Goal: Navigation & Orientation: Find specific page/section

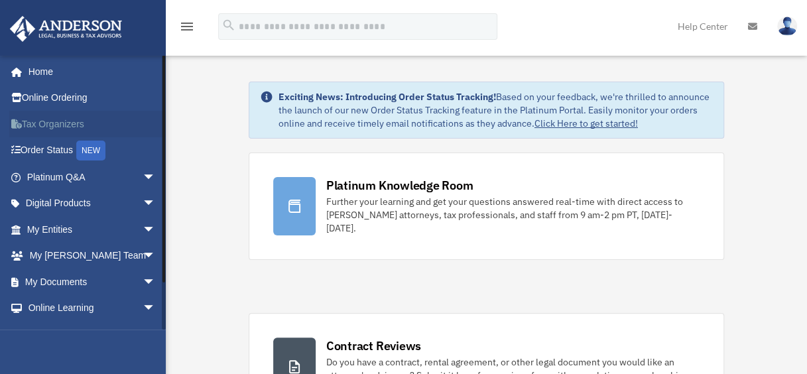
click at [50, 133] on link "Tax Organizers" at bounding box center [92, 124] width 166 height 27
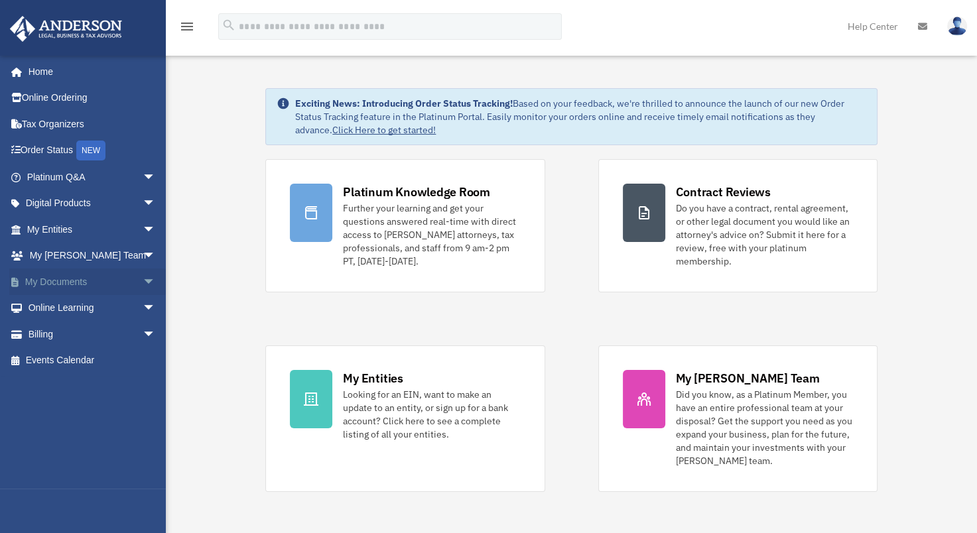
click at [109, 281] on link "My Documents arrow_drop_down" at bounding box center [92, 282] width 166 height 27
click at [143, 281] on span "arrow_drop_down" at bounding box center [156, 282] width 27 height 27
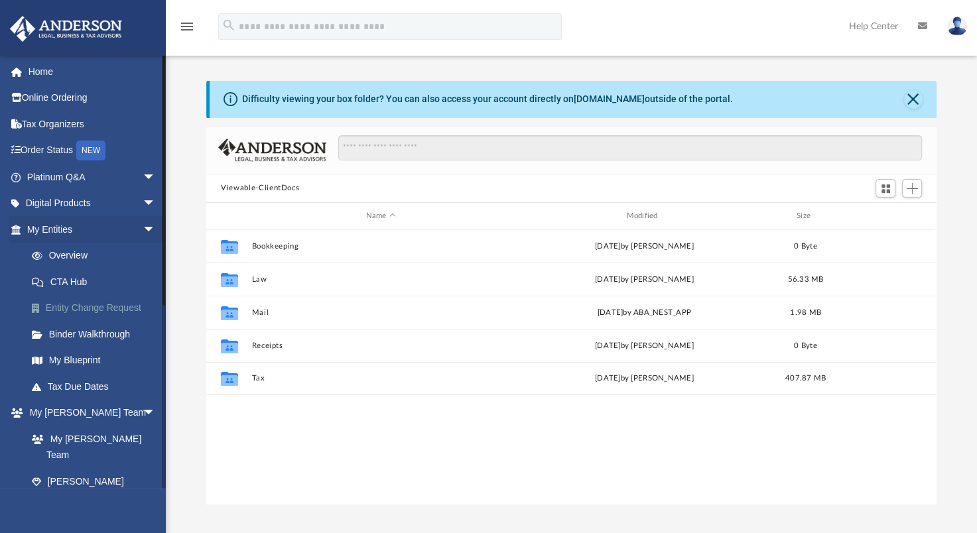
scroll to position [291, 719]
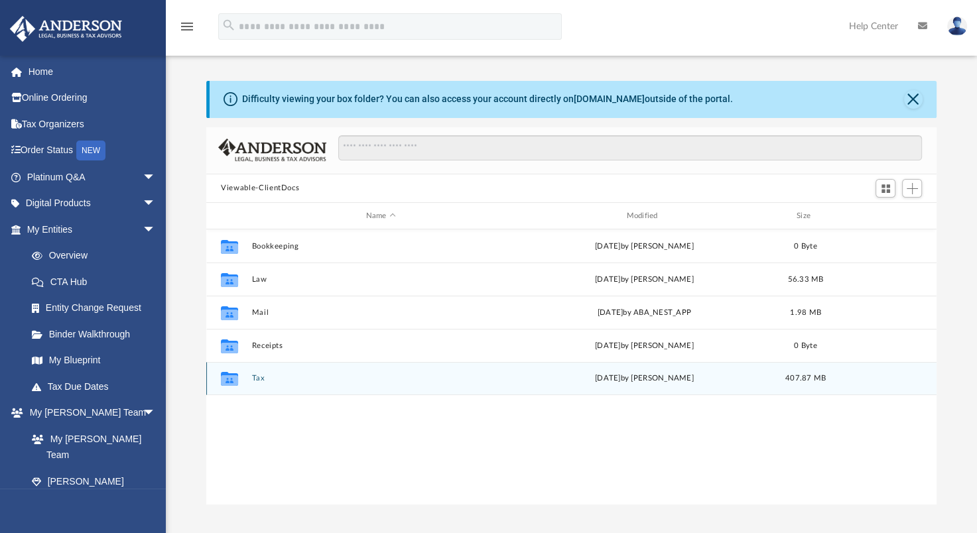
click at [262, 377] on button "Tax" at bounding box center [381, 379] width 258 height 9
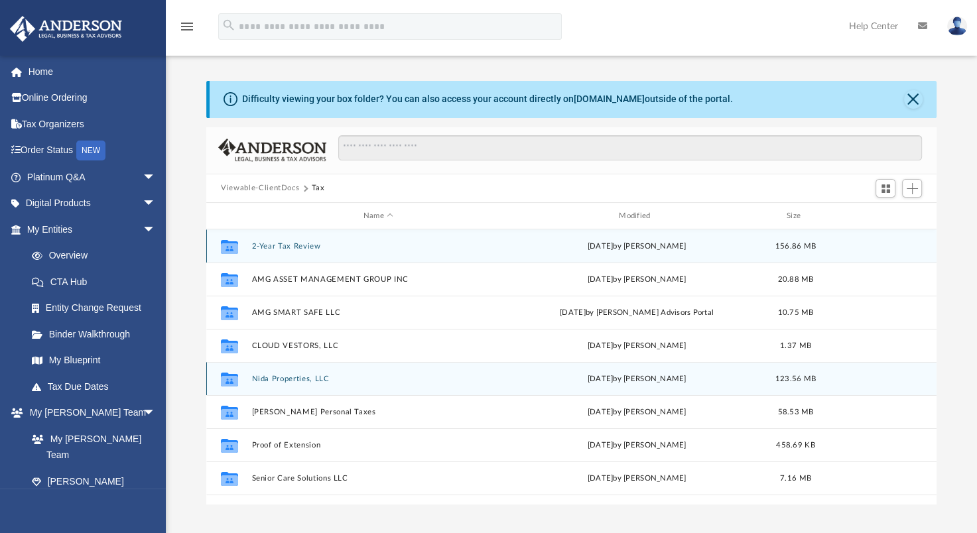
scroll to position [56, 0]
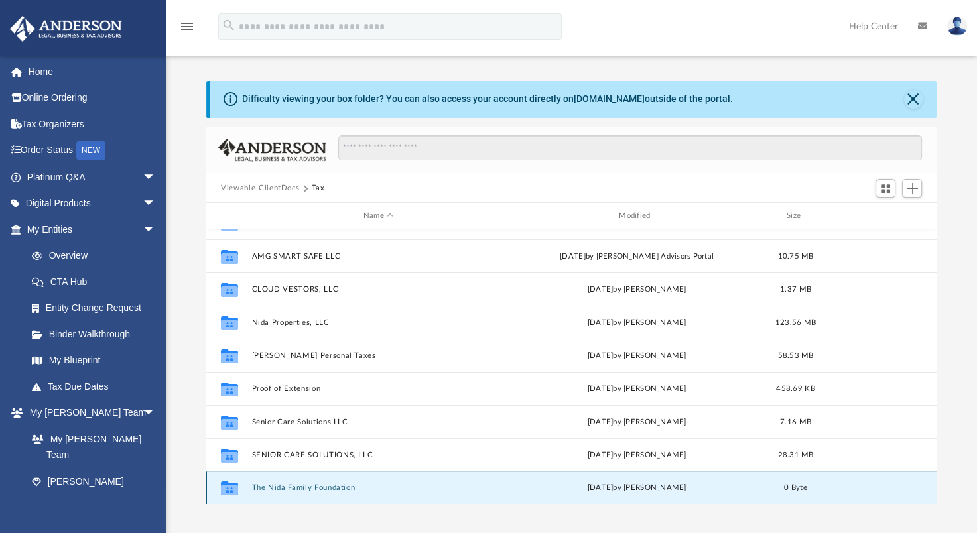
click at [326, 488] on button "The Nida Family Foundation" at bounding box center [378, 488] width 253 height 9
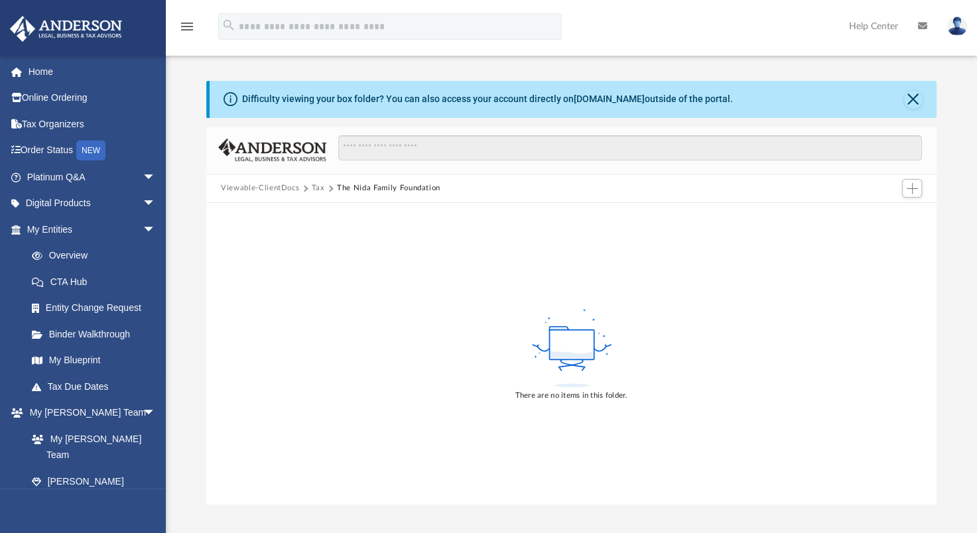
click at [777, 61] on div "Difficulty viewing your box folder? You can also access your account directly o…" at bounding box center [571, 279] width 811 height 452
click at [771, 37] on div "menu search Site Menu add [EMAIL_ADDRESS][DOMAIN_NAME] My Profile Reset Passwor…" at bounding box center [488, 32] width 957 height 45
click at [920, 100] on button "Close" at bounding box center [913, 99] width 19 height 19
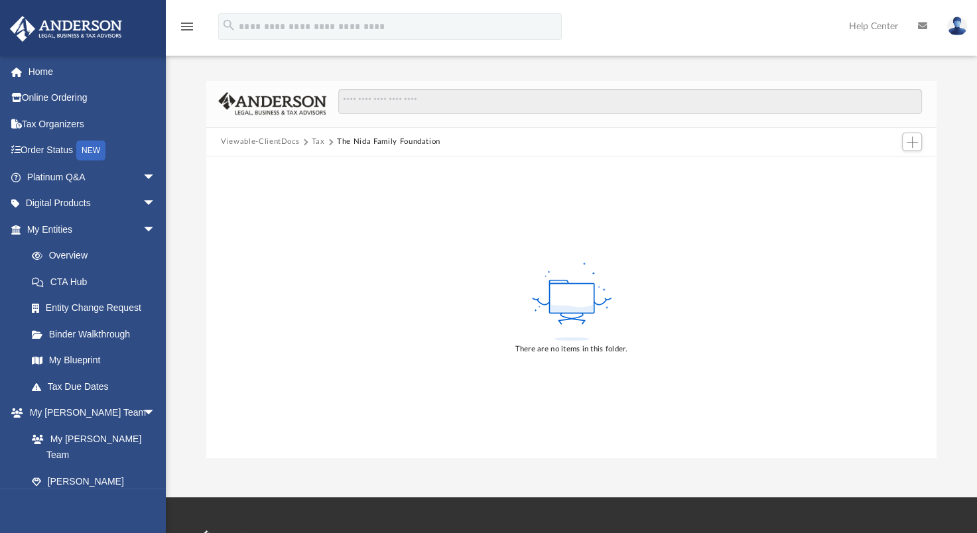
click at [700, 25] on div "menu search Site Menu add [EMAIL_ADDRESS][DOMAIN_NAME] My Profile Reset Passwor…" at bounding box center [488, 32] width 957 height 45
click at [613, 28] on div "menu search Site Menu add [EMAIL_ADDRESS][DOMAIN_NAME] My Profile Reset Passwor…" at bounding box center [488, 32] width 957 height 45
click at [633, 36] on div "menu search Site Menu add [EMAIL_ADDRESS][DOMAIN_NAME] My Profile Reset Passwor…" at bounding box center [488, 32] width 957 height 45
